Goal: Find specific page/section: Find specific page/section

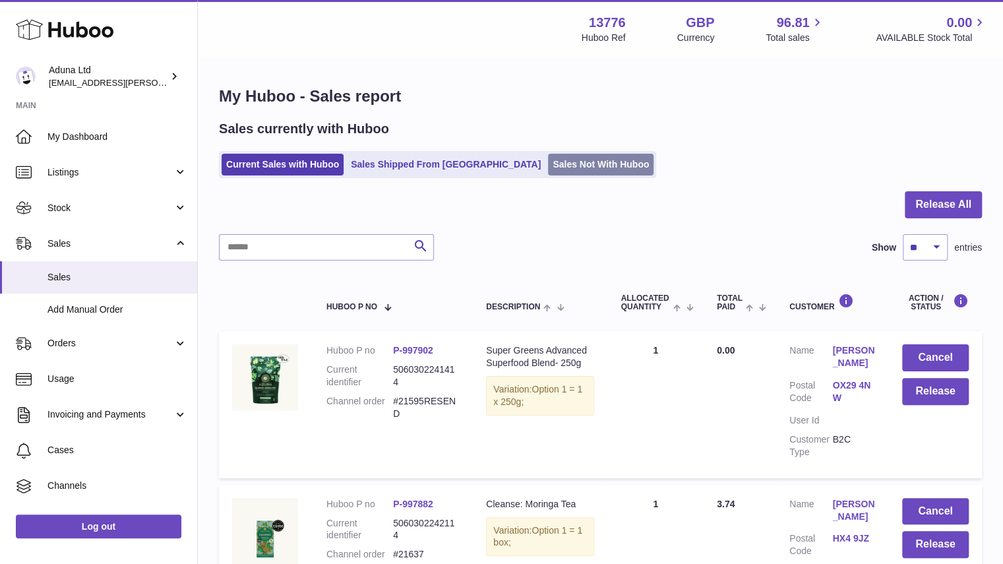
click at [548, 161] on link "Sales Not With Huboo" at bounding box center [601, 165] width 106 height 22
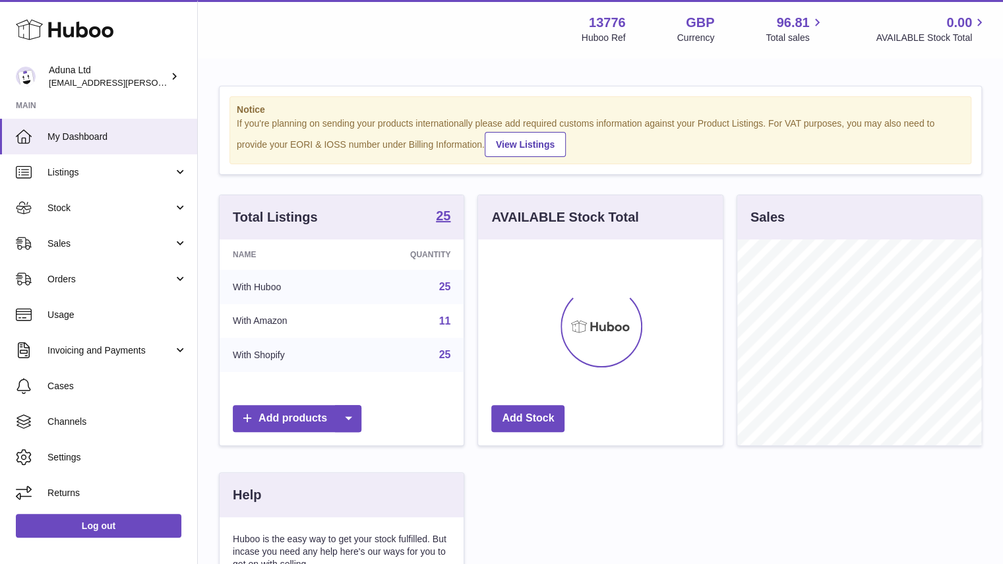
scroll to position [206, 245]
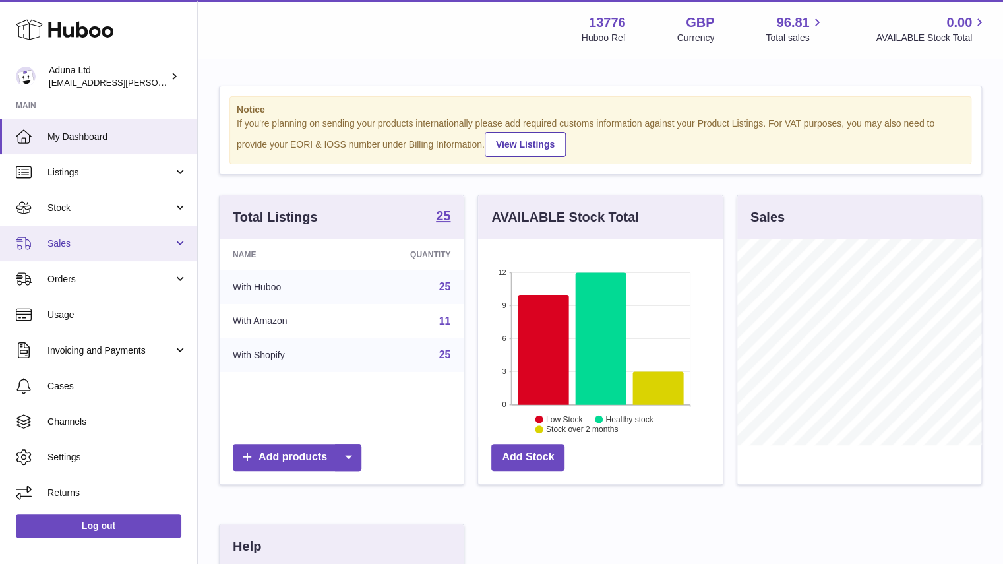
click at [138, 235] on link "Sales" at bounding box center [98, 244] width 197 height 36
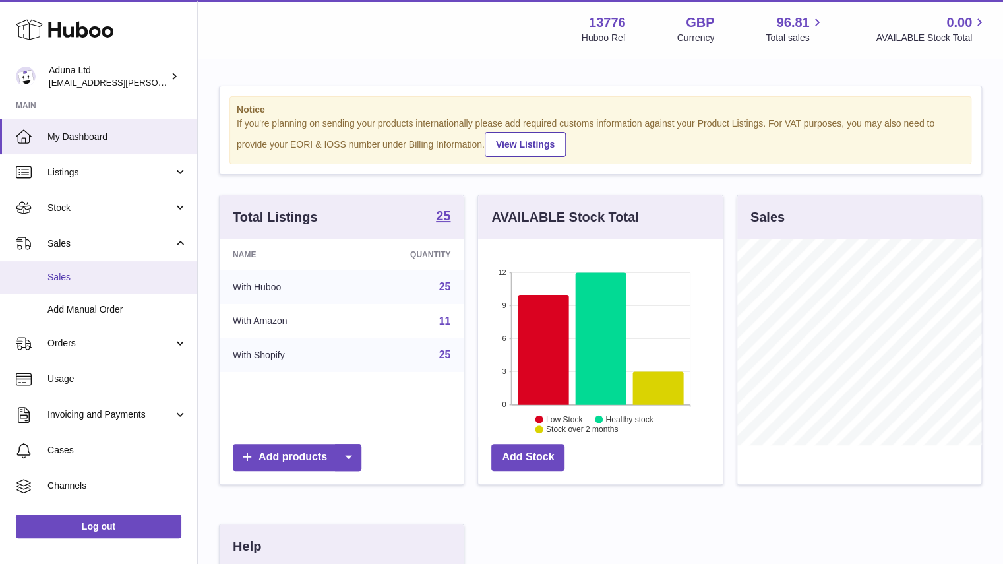
click at [150, 279] on span "Sales" at bounding box center [117, 277] width 140 height 13
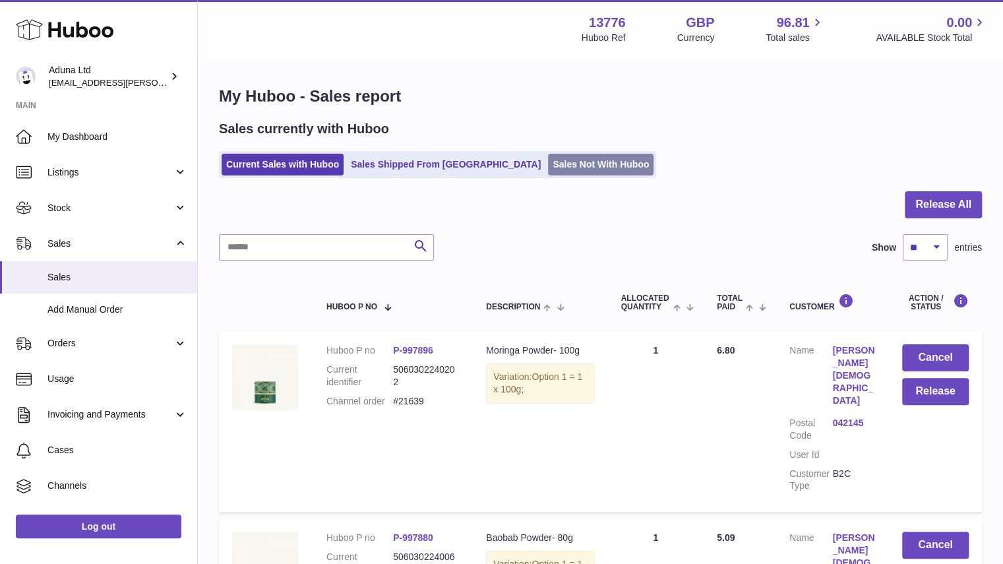
click at [551, 163] on link "Sales Not With Huboo" at bounding box center [601, 165] width 106 height 22
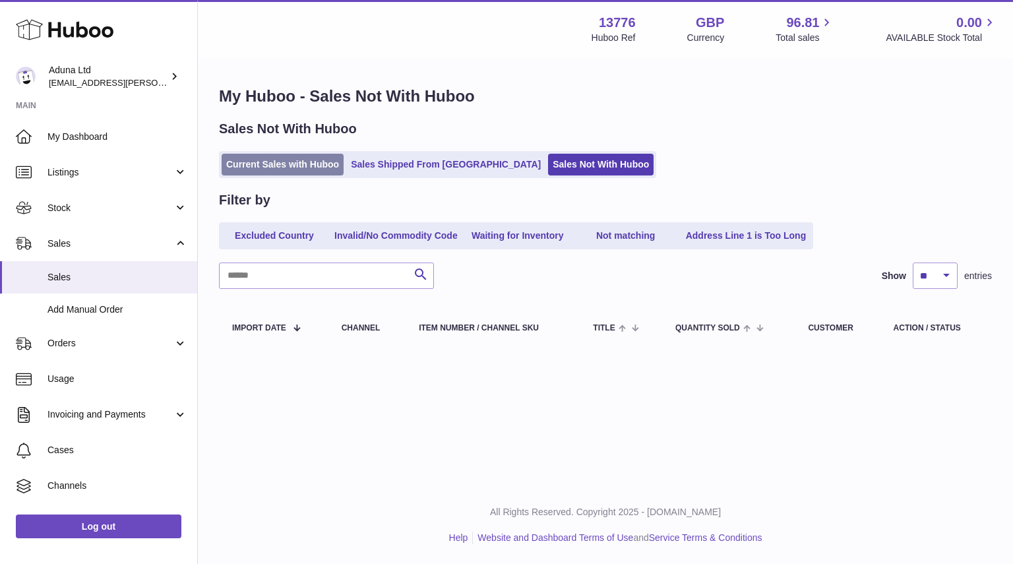
click at [272, 173] on link "Current Sales with Huboo" at bounding box center [283, 165] width 122 height 22
